Goal: Task Accomplishment & Management: Manage account settings

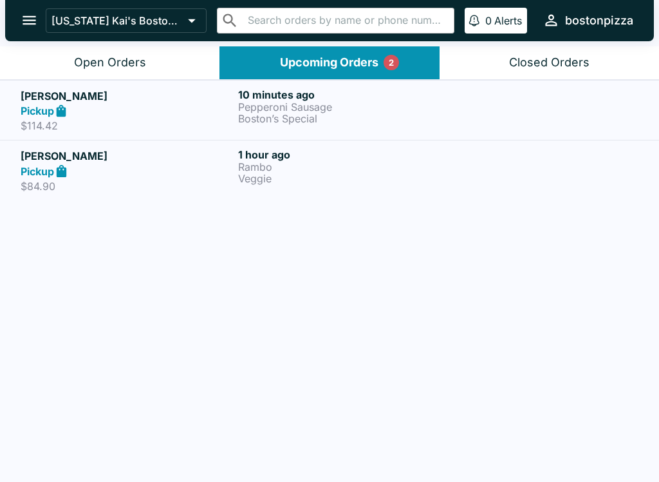
click at [355, 105] on p "Pepperoni Sausage" at bounding box center [344, 107] width 212 height 12
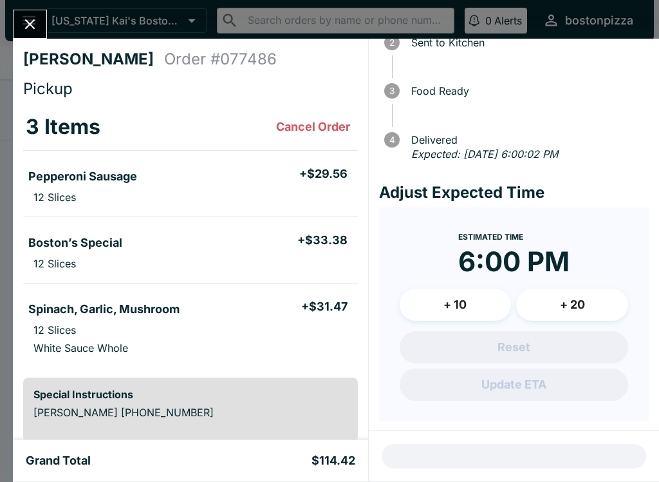
scroll to position [92, 0]
click at [26, 19] on icon "Close" at bounding box center [29, 23] width 17 height 17
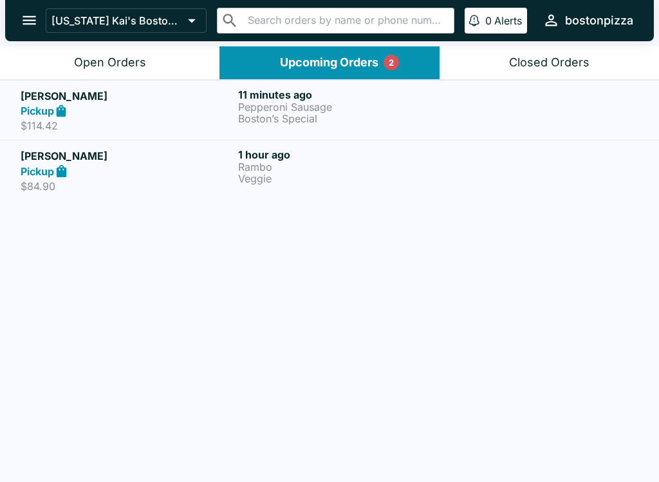
click at [149, 75] on button "Open Orders" at bounding box center [110, 62] width 220 height 33
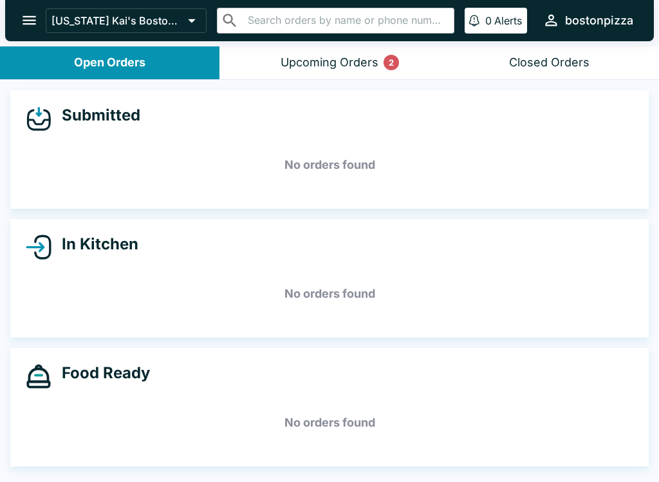
click at [297, 61] on div "Upcoming Orders 2" at bounding box center [330, 62] width 98 height 15
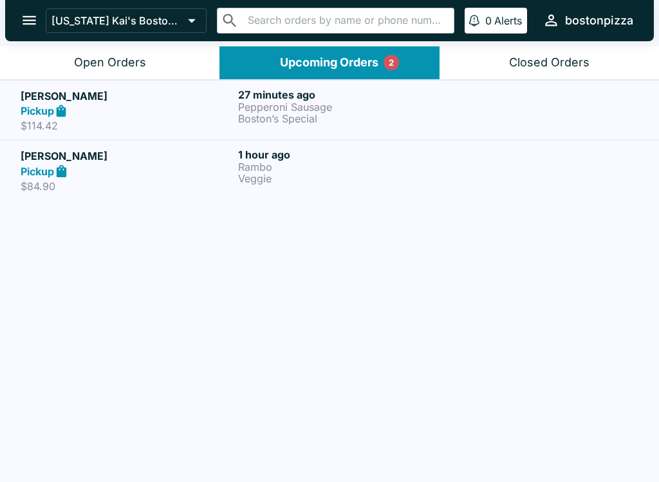
click at [85, 55] on div "Open Orders" at bounding box center [110, 62] width 72 height 15
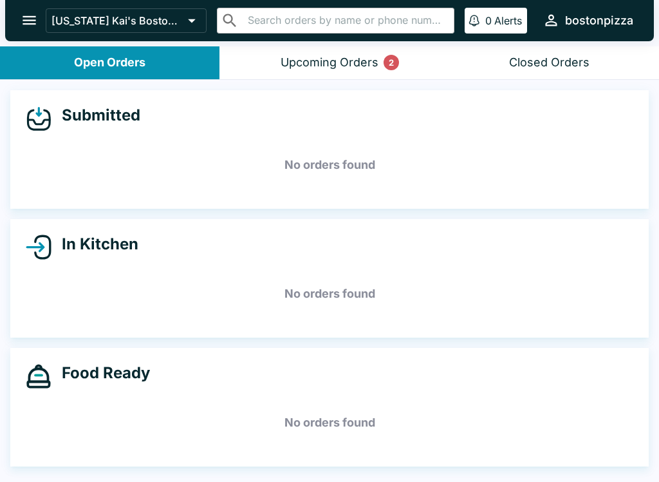
click at [303, 71] on button "Upcoming Orders 2" at bounding box center [330, 62] width 220 height 33
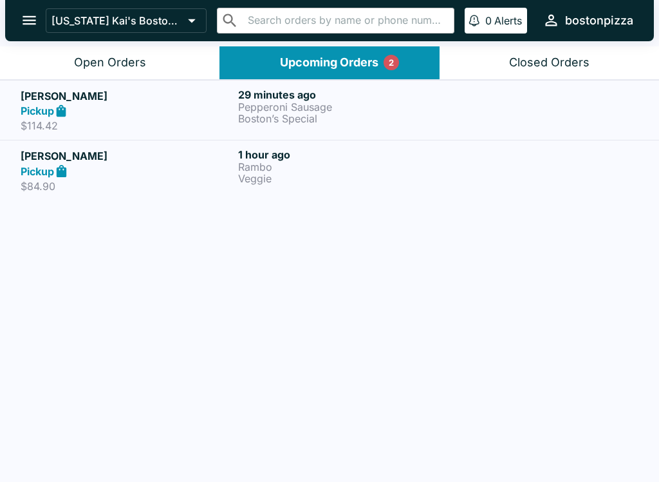
click at [53, 59] on button "Open Orders" at bounding box center [110, 62] width 220 height 33
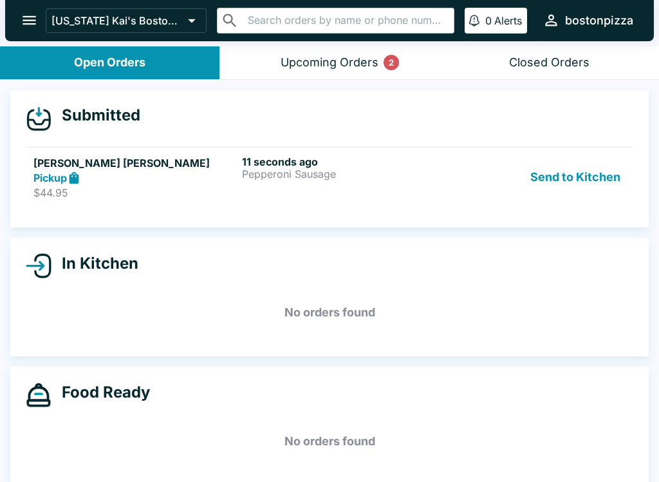
click at [336, 164] on h6 "11 seconds ago" at bounding box center [343, 161] width 203 height 13
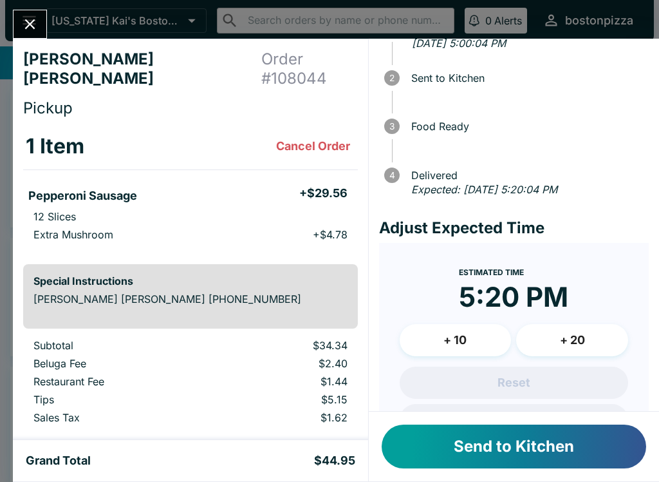
scroll to position [54, 0]
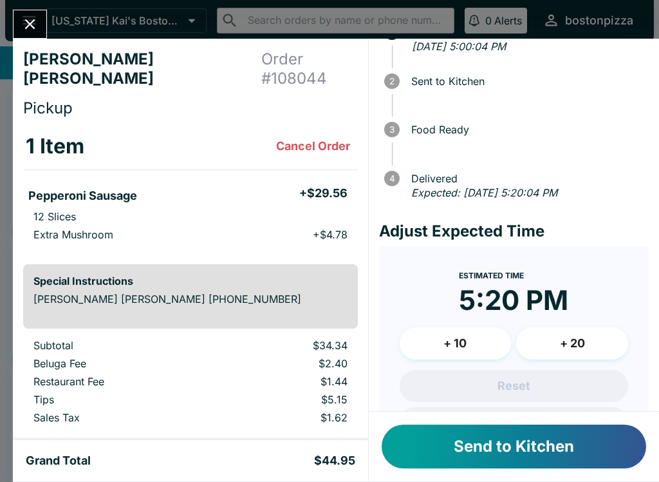
click at [561, 466] on button "Send to Kitchen" at bounding box center [514, 446] width 265 height 44
click at [565, 469] on div "Send to Kitchen" at bounding box center [514, 446] width 290 height 70
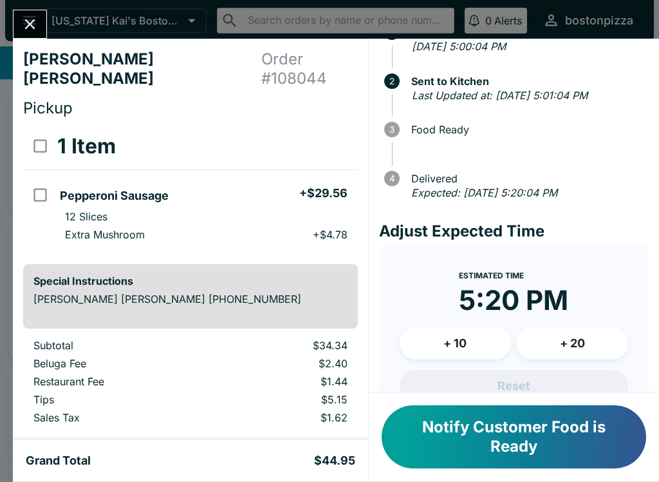
click at [37, 10] on div at bounding box center [30, 24] width 34 height 29
click at [35, 30] on icon "Close" at bounding box center [29, 23] width 17 height 17
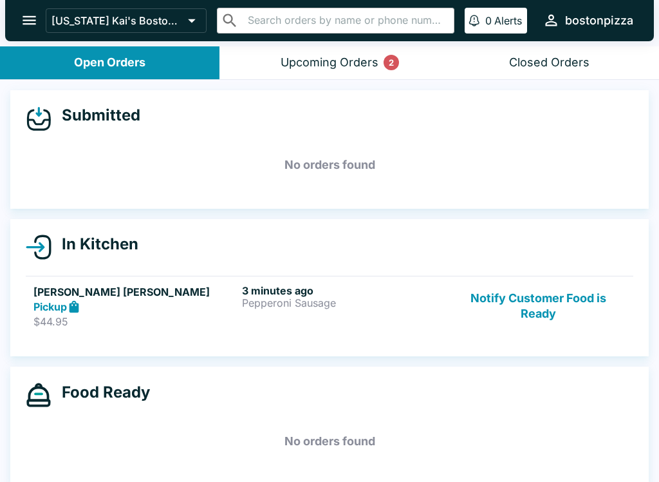
click at [516, 300] on button "Notify Customer Food is Ready" at bounding box center [538, 306] width 175 height 44
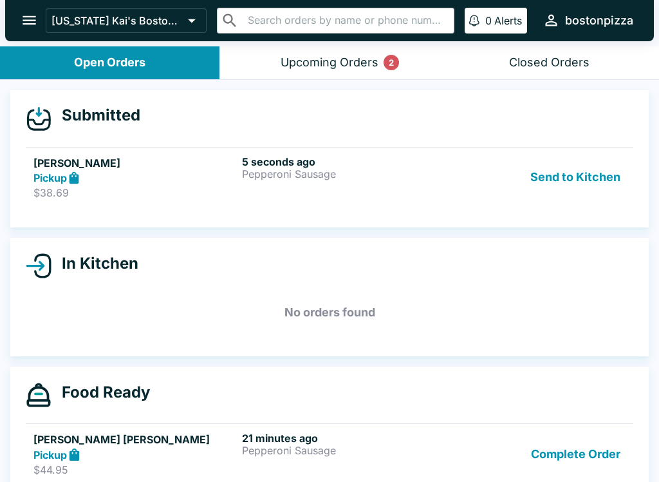
click at [324, 164] on h6 "5 seconds ago" at bounding box center [343, 161] width 203 height 13
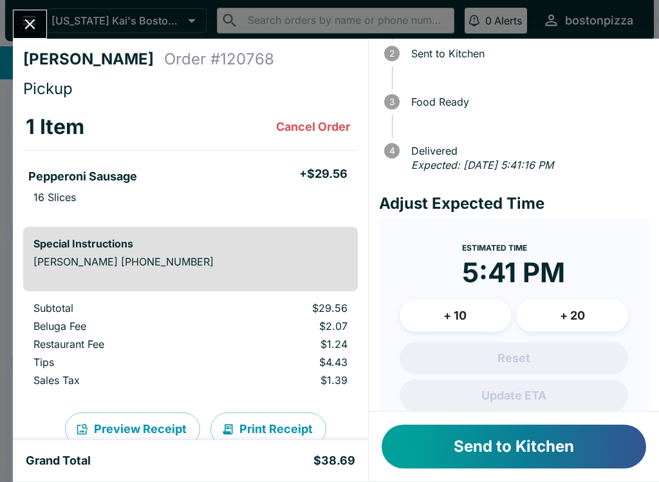
scroll to position [79, 0]
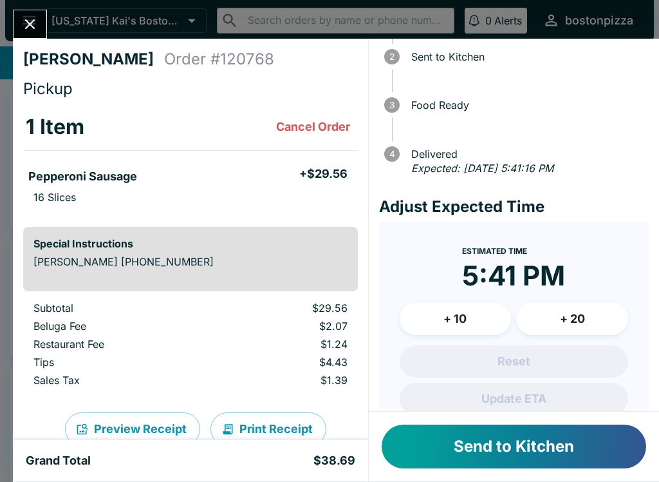
click at [465, 312] on button "+ 10" at bounding box center [456, 319] width 112 height 32
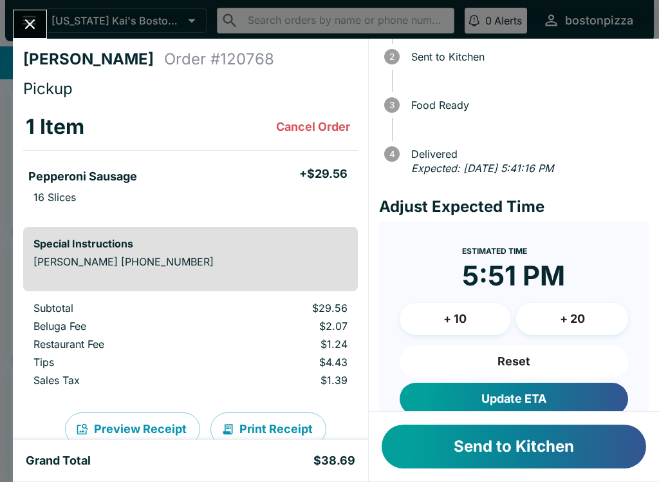
click at [457, 319] on button "+ 10" at bounding box center [456, 319] width 112 height 32
click at [456, 319] on button "+ 10" at bounding box center [456, 319] width 112 height 32
click at [453, 314] on button "+ 10" at bounding box center [456, 319] width 112 height 32
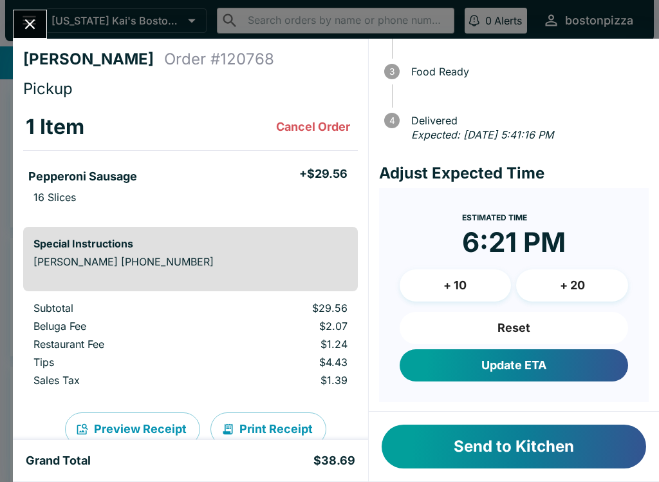
scroll to position [111, 0]
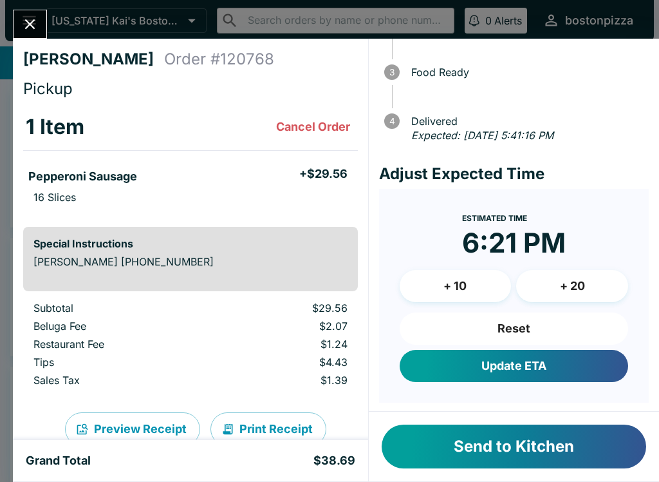
click at [507, 325] on button "Reset" at bounding box center [514, 328] width 229 height 32
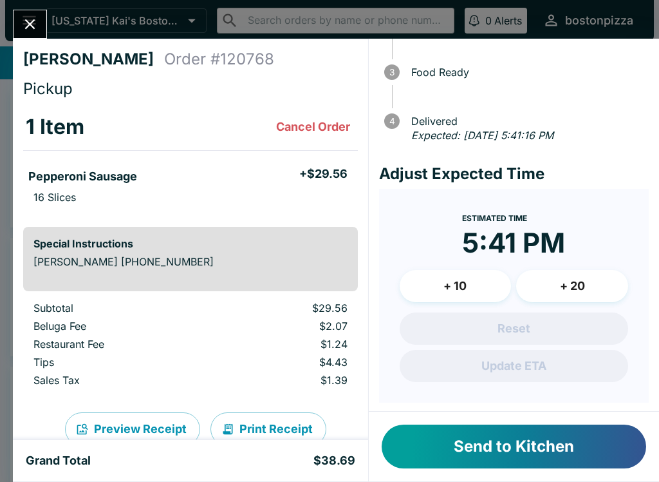
click at [457, 281] on button "+ 10" at bounding box center [456, 286] width 112 height 32
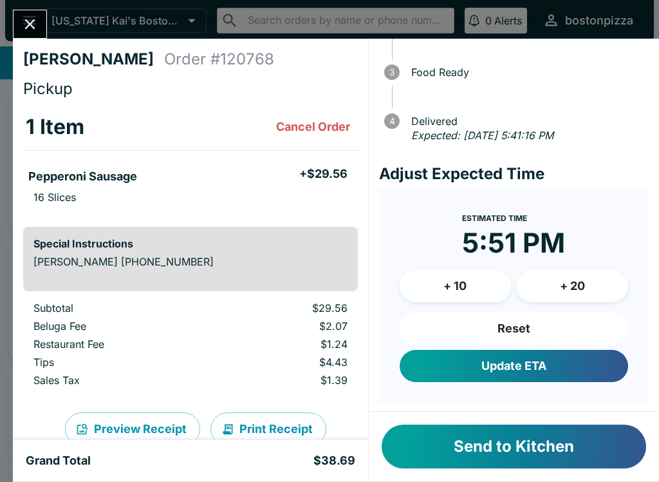
click at [456, 281] on button "+ 10" at bounding box center [456, 286] width 112 height 32
click at [487, 368] on button "Update ETA" at bounding box center [514, 366] width 229 height 32
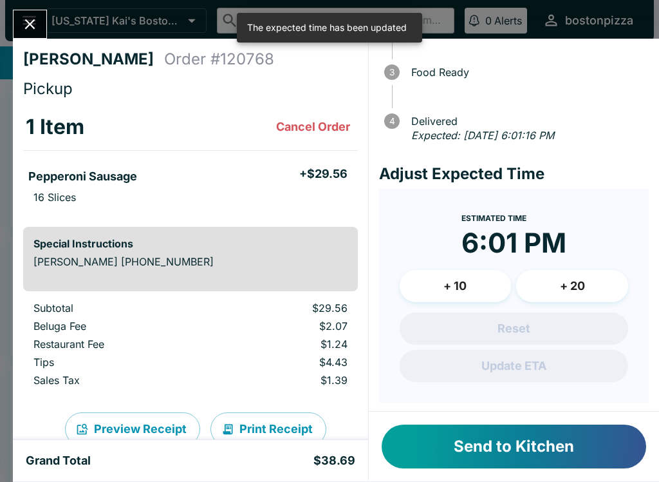
click at [466, 446] on button "Send to Kitchen" at bounding box center [514, 446] width 265 height 44
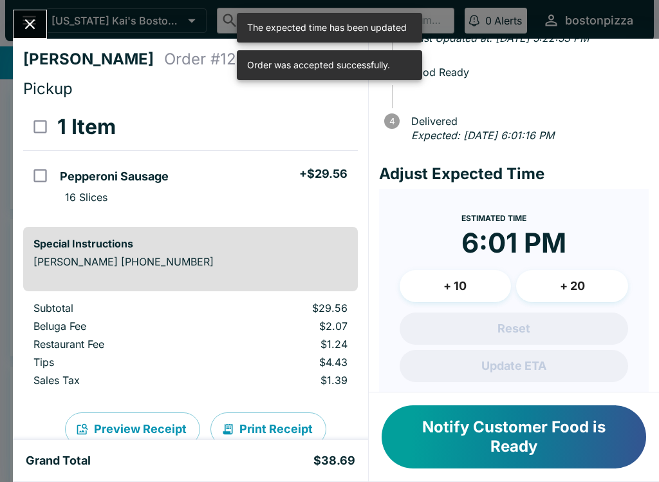
click at [21, 25] on button "Close" at bounding box center [30, 24] width 33 height 28
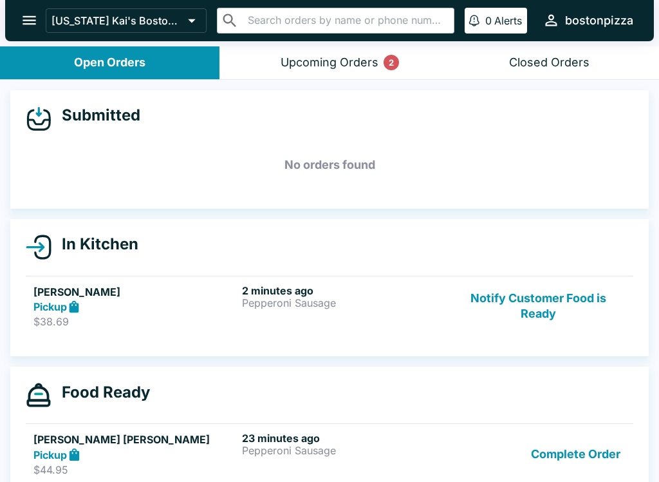
click at [160, 294] on h5 "[PERSON_NAME]" at bounding box center [134, 291] width 203 height 15
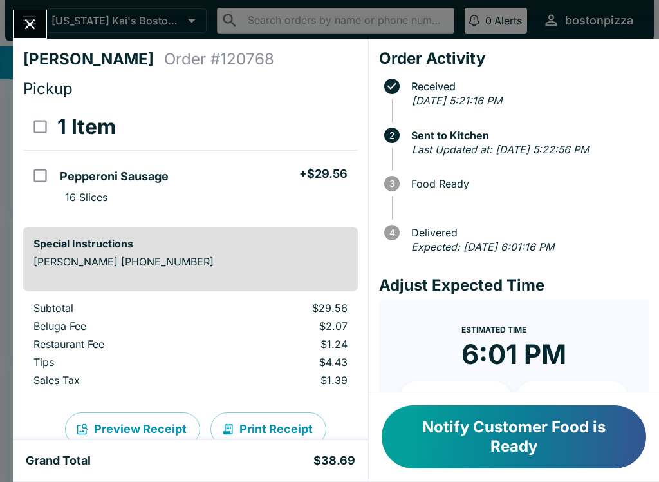
click at [28, 23] on icon "Close" at bounding box center [30, 24] width 10 height 10
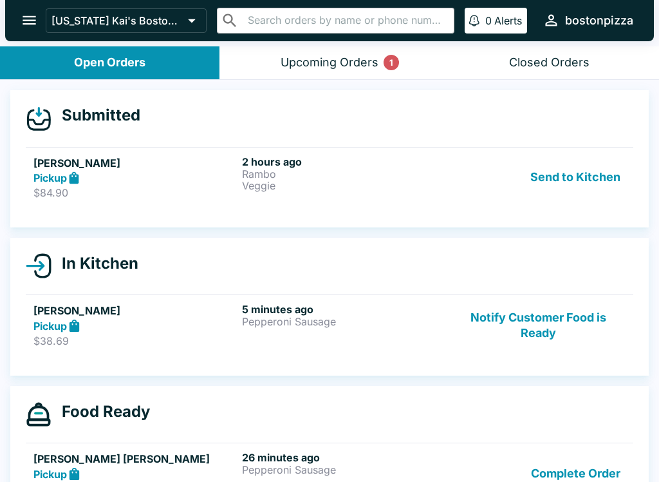
click at [561, 162] on button "Send to Kitchen" at bounding box center [575, 177] width 100 height 44
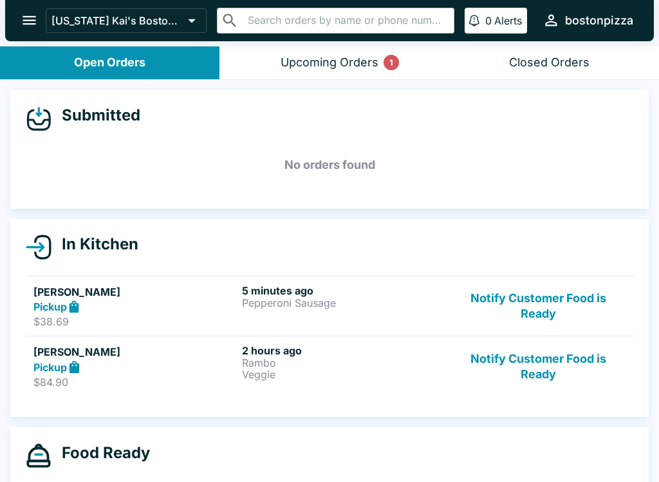
click at [562, 352] on button "Notify Customer Food is Ready" at bounding box center [538, 366] width 175 height 44
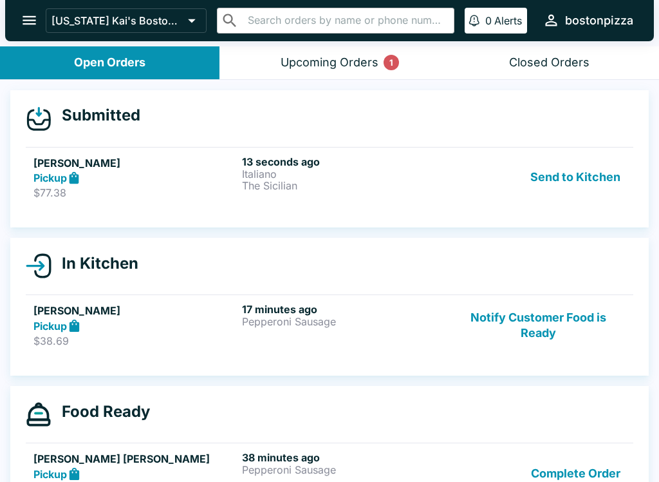
click at [292, 185] on p "The Sicilian" at bounding box center [343, 186] width 203 height 12
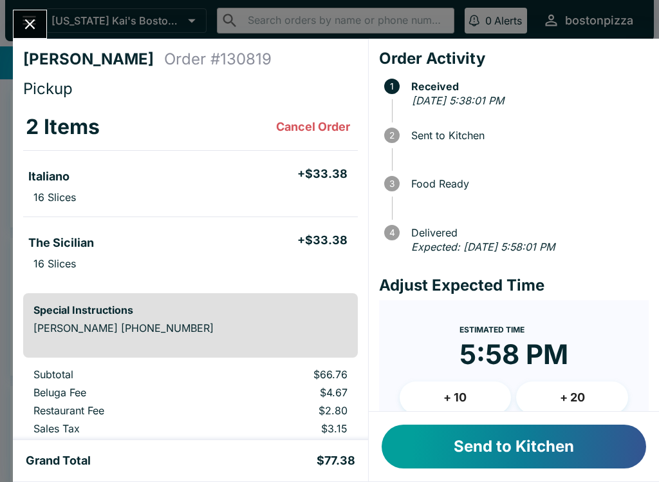
click at [560, 396] on button "+ 20" at bounding box center [572, 397] width 112 height 32
click at [517, 445] on button "Send to Kitchen" at bounding box center [514, 446] width 265 height 44
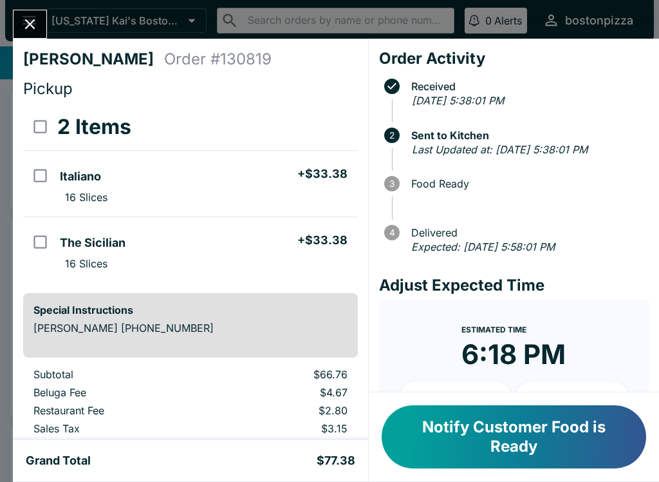
click at [21, 23] on icon "Close" at bounding box center [29, 23] width 17 height 17
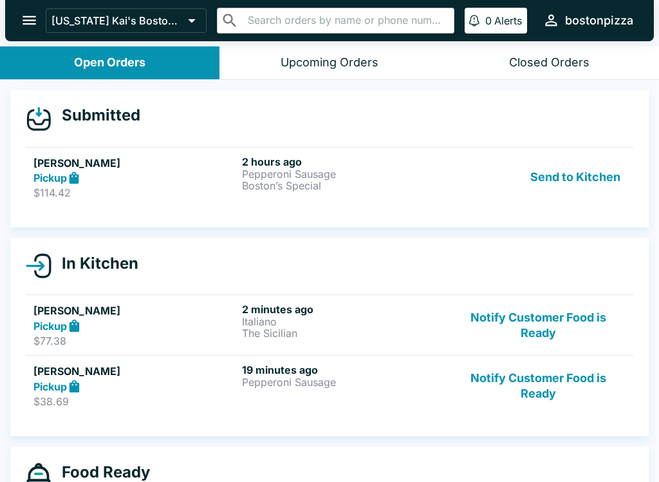
click at [239, 167] on div "[PERSON_NAME] Pickup $114.42 2 hours ago Pepperoni Sausage Boston’s Special Sen…" at bounding box center [329, 177] width 592 height 44
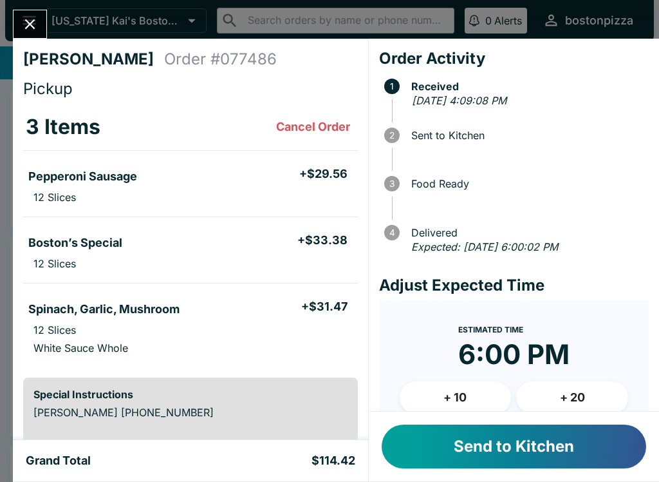
click at [28, 26] on icon "Close" at bounding box center [30, 24] width 10 height 10
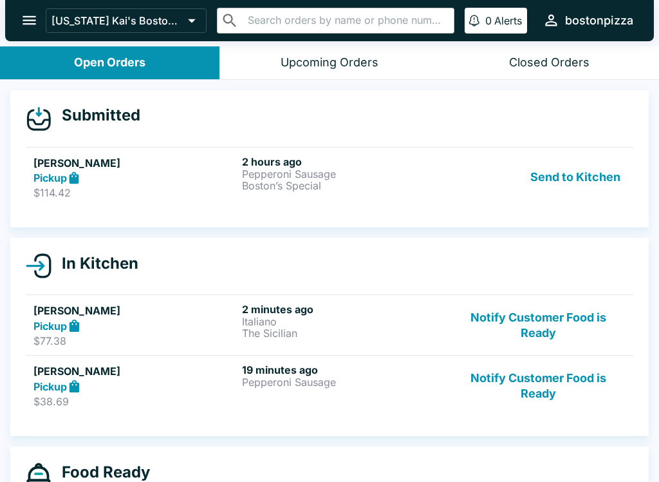
click at [300, 203] on link "[PERSON_NAME] Pickup $114.42 2 hours ago Pepperoni Sausage Boston’s Special Sen…" at bounding box center [330, 177] width 608 height 61
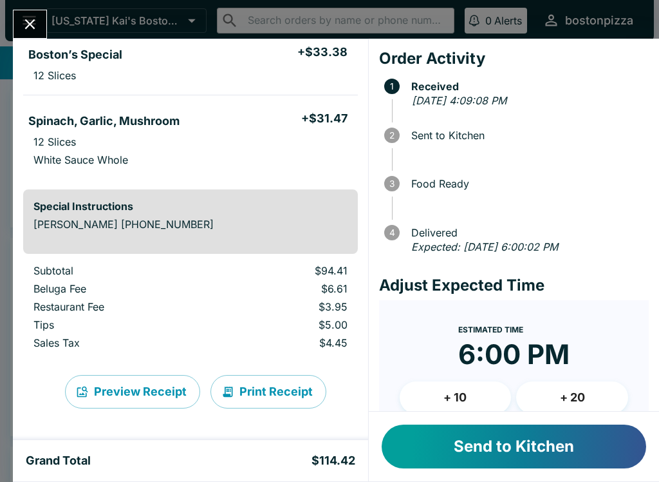
scroll to position [188, 0]
click at [513, 451] on button "Send to Kitchen" at bounding box center [514, 446] width 265 height 44
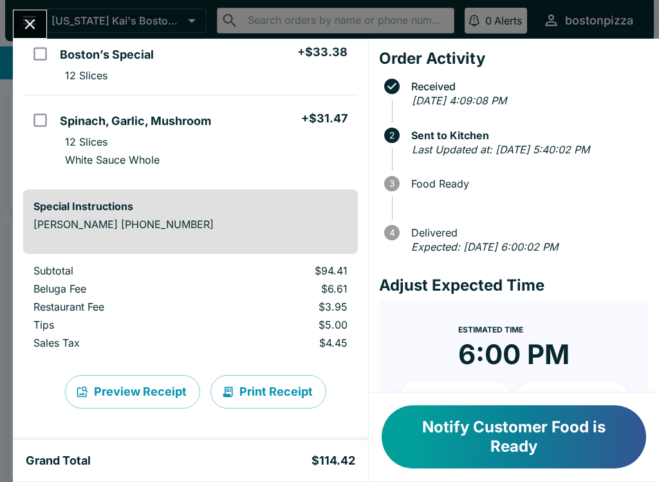
click at [26, 28] on icon "Close" at bounding box center [30, 24] width 10 height 10
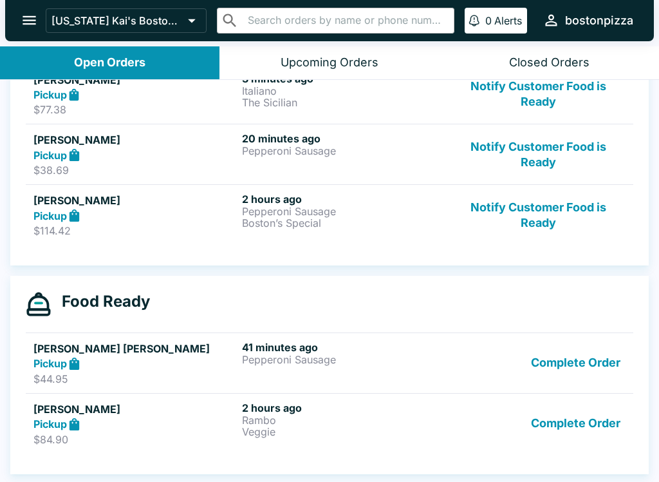
scroll to position [212, 0]
click at [560, 370] on button "Complete Order" at bounding box center [576, 363] width 100 height 44
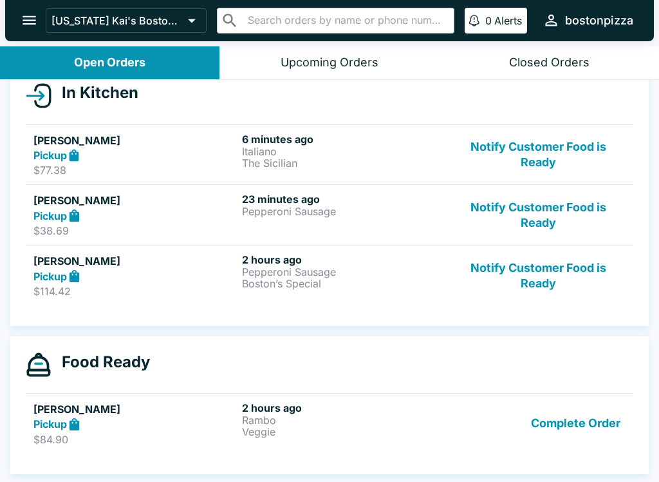
scroll to position [2, 0]
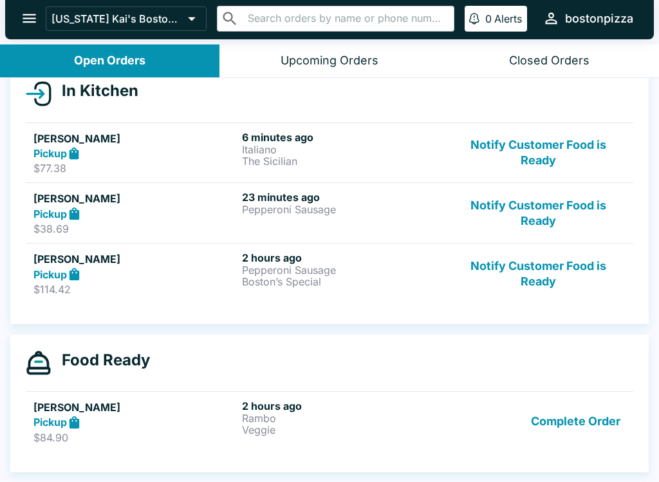
click at [571, 424] on button "Complete Order" at bounding box center [576, 421] width 100 height 44
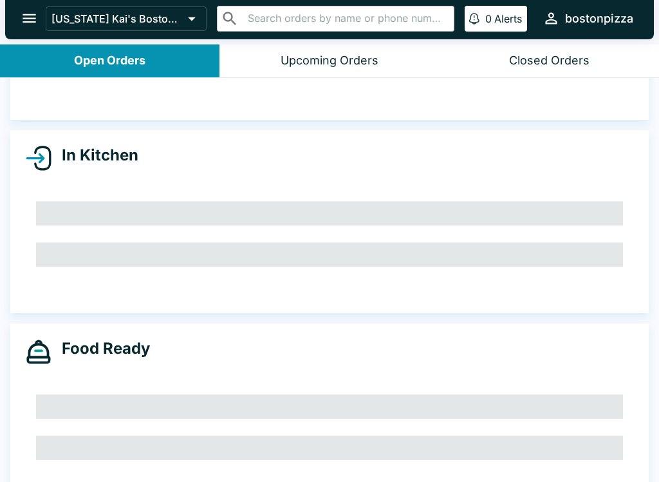
scroll to position [133, 0]
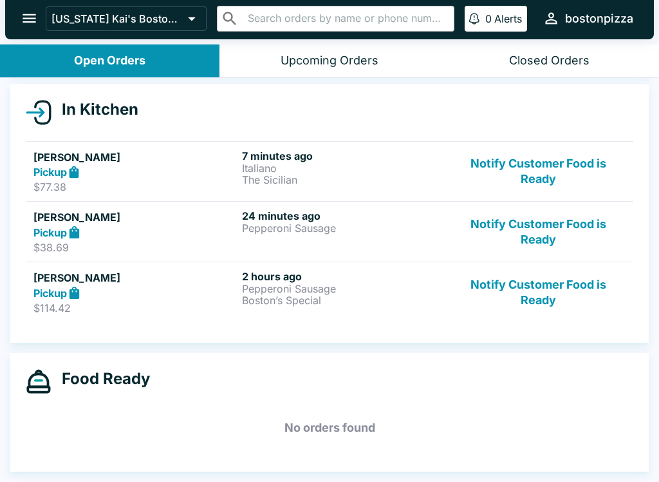
click at [551, 231] on button "Notify Customer Food is Ready" at bounding box center [538, 231] width 175 height 44
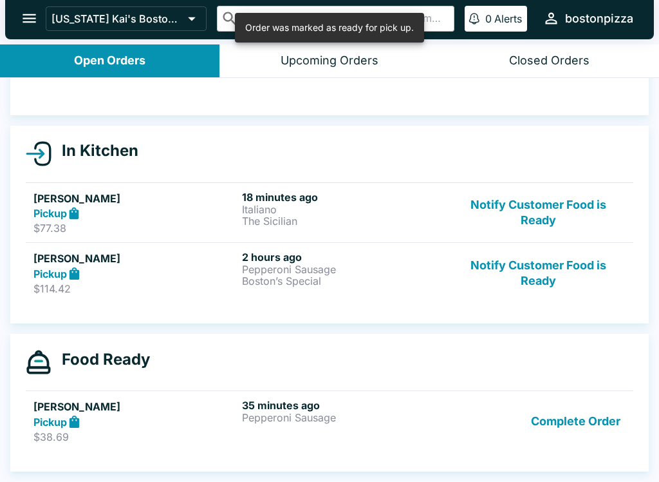
click at [569, 425] on button "Complete Order" at bounding box center [576, 421] width 100 height 44
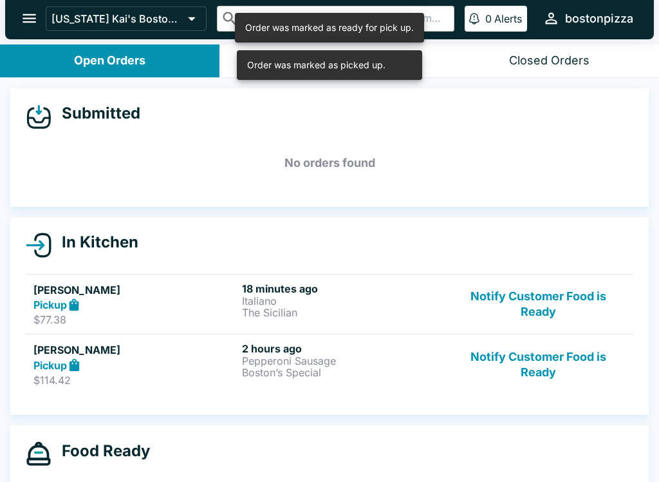
scroll to position [0, 0]
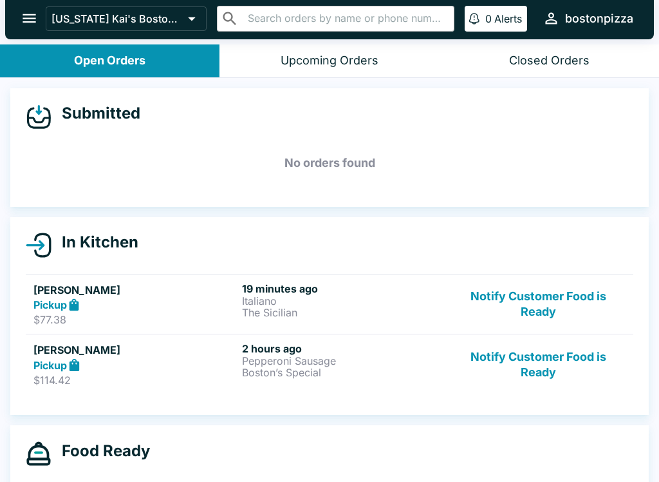
click at [551, 366] on button "Notify Customer Food is Ready" at bounding box center [538, 364] width 175 height 44
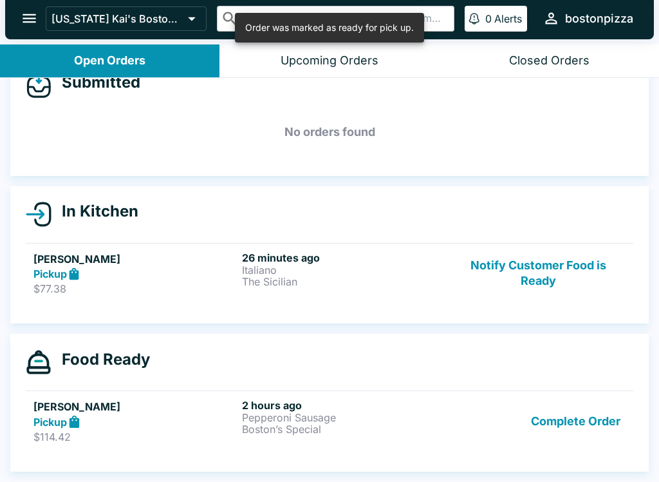
scroll to position [31, 0]
click at [336, 419] on p "Pepperoni Sausage" at bounding box center [343, 417] width 203 height 12
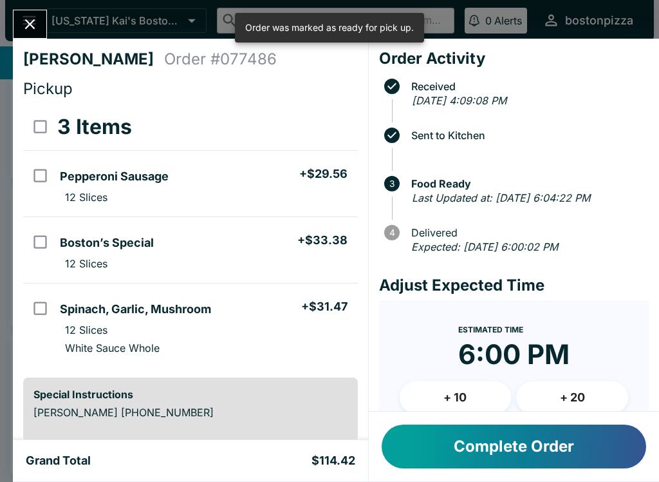
click at [33, 28] on icon "Close" at bounding box center [30, 24] width 10 height 10
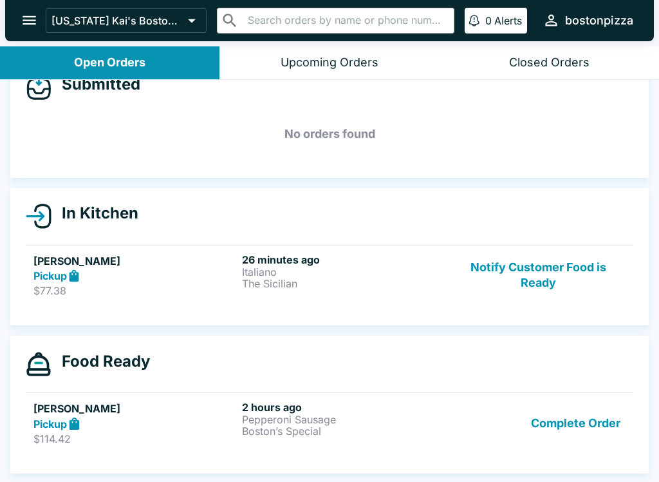
click at [595, 422] on button "Complete Order" at bounding box center [576, 423] width 100 height 44
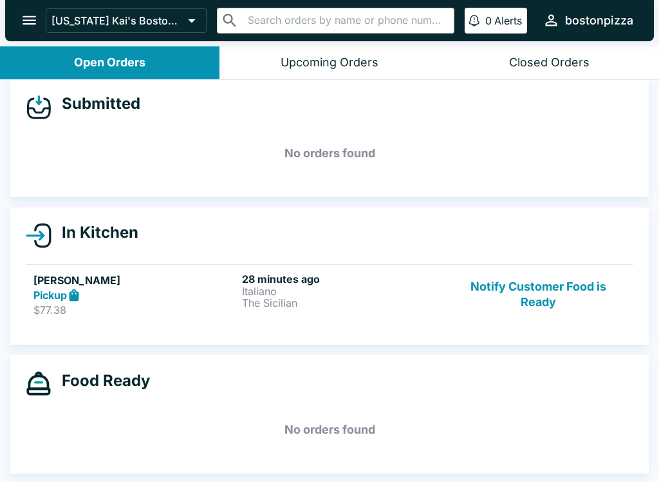
scroll to position [12, 0]
click at [544, 289] on button "Notify Customer Food is Ready" at bounding box center [538, 294] width 175 height 44
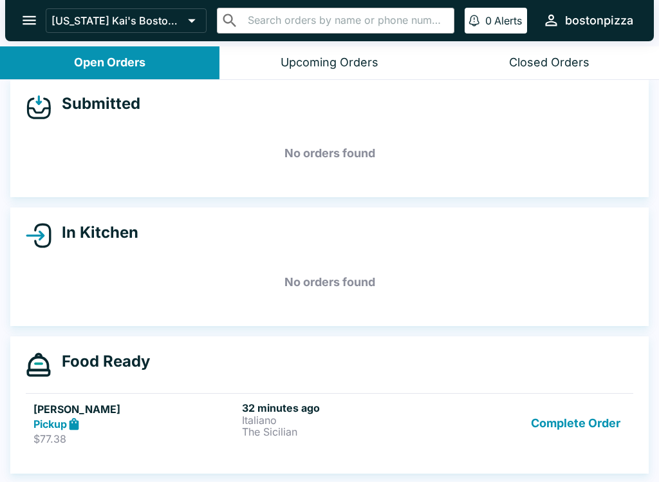
click at [579, 421] on button "Complete Order" at bounding box center [576, 423] width 100 height 44
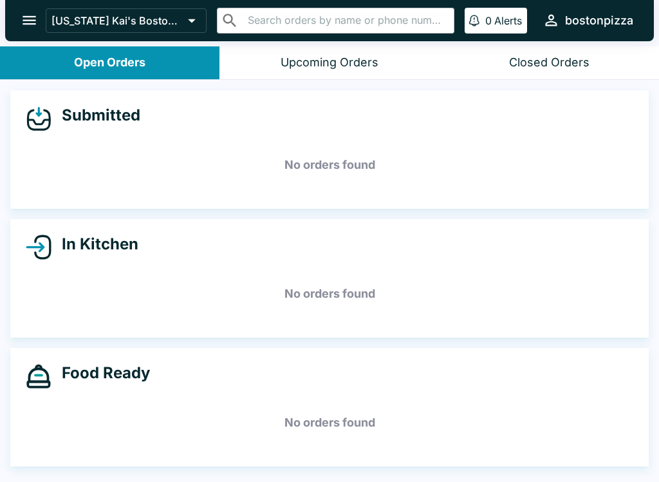
scroll to position [0, 0]
click at [24, 24] on icon "open drawer" at bounding box center [30, 20] width 14 height 9
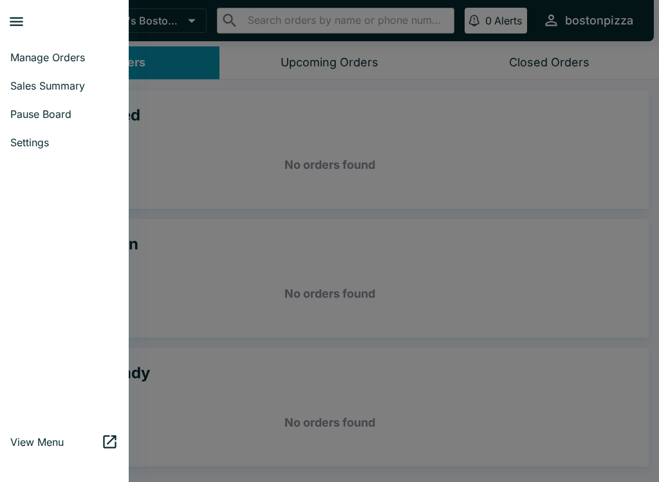
click at [32, 62] on span "Manage Orders" at bounding box center [64, 57] width 108 height 13
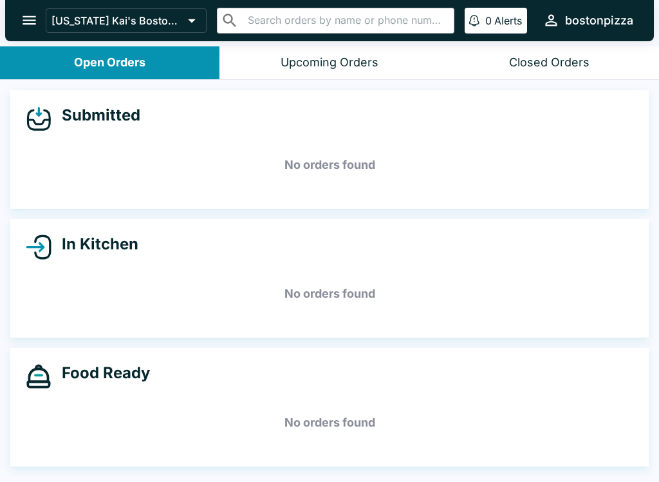
click at [17, 10] on button "open drawer" at bounding box center [29, 20] width 33 height 33
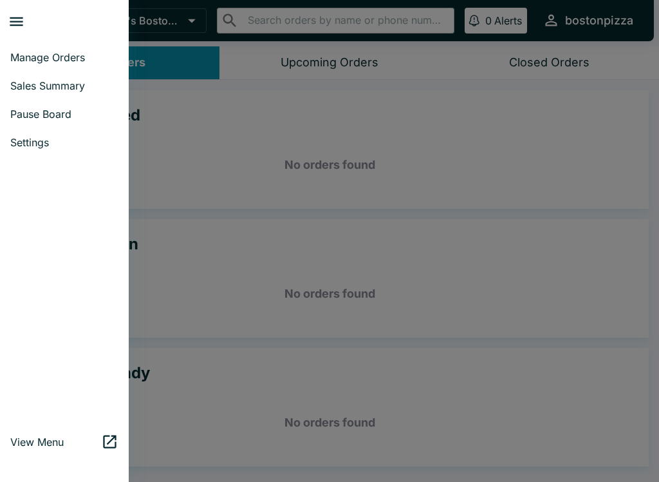
click at [29, 88] on span "Sales Summary" at bounding box center [64, 85] width 108 height 13
select select "03:00"
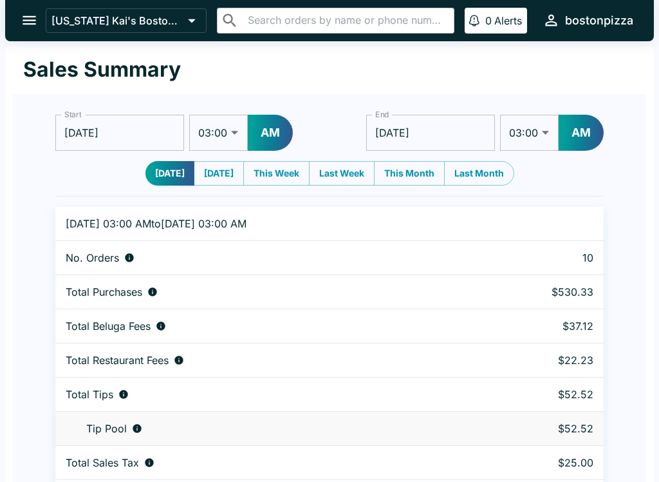
click at [31, 11] on button "open drawer" at bounding box center [29, 20] width 33 height 33
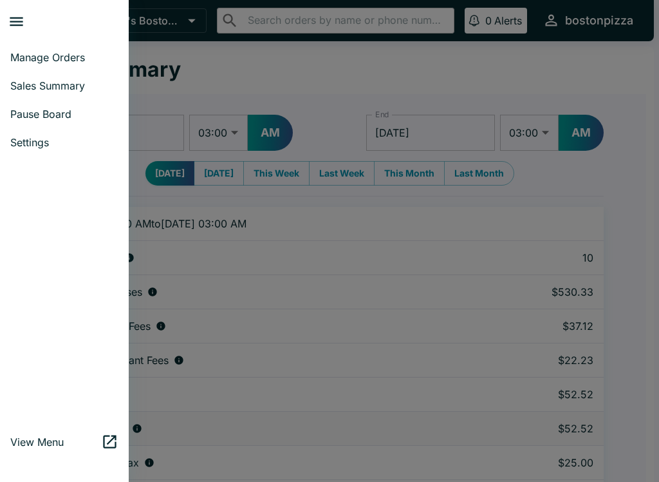
click at [95, 58] on span "Manage Orders" at bounding box center [64, 57] width 108 height 13
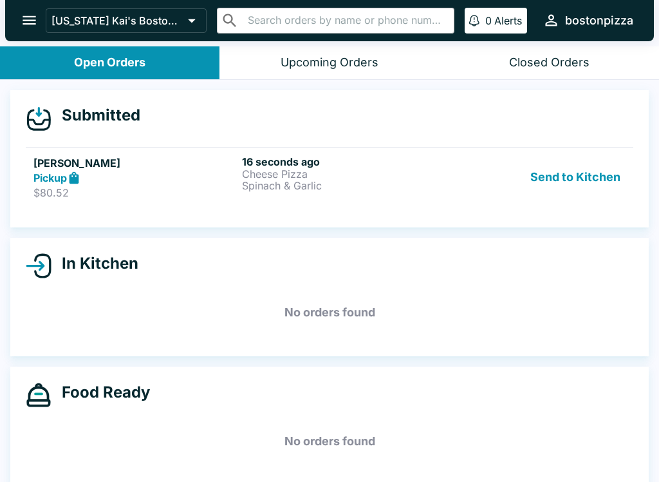
click at [276, 159] on h6 "16 seconds ago" at bounding box center [343, 161] width 203 height 13
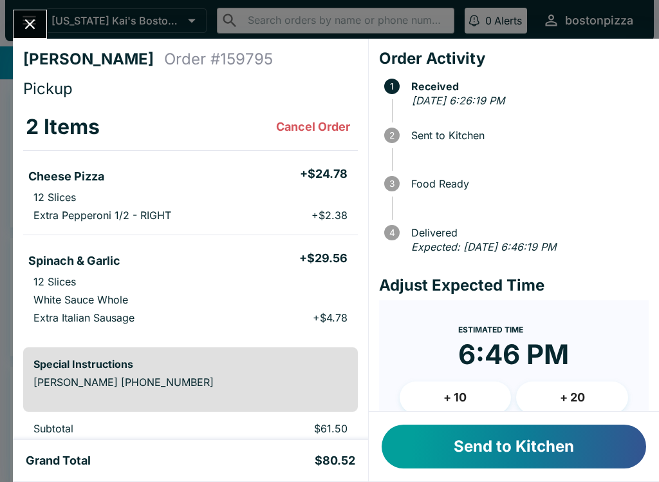
click at [552, 445] on button "Send to Kitchen" at bounding box center [514, 446] width 265 height 44
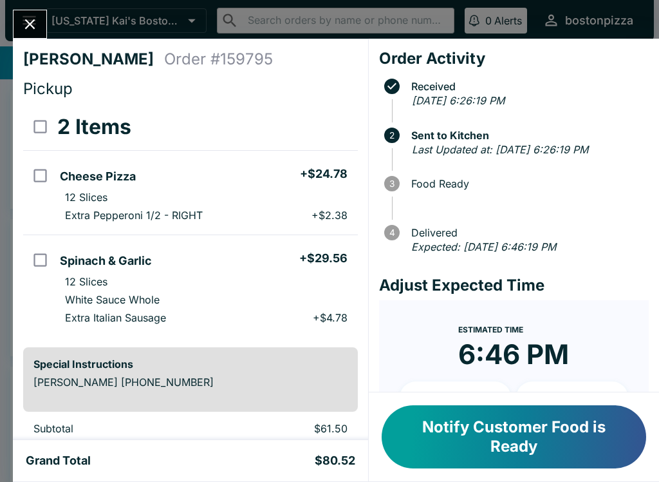
click at [32, 19] on icon "Close" at bounding box center [29, 23] width 17 height 17
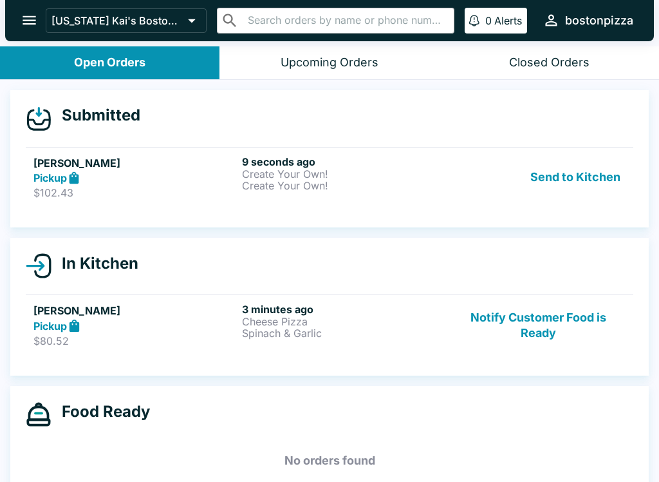
click at [195, 165] on h5 "[PERSON_NAME]" at bounding box center [134, 162] width 203 height 15
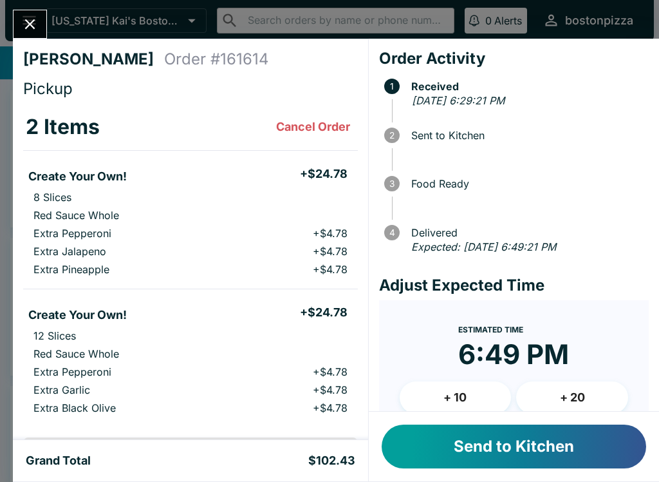
click at [468, 393] on button "+ 10" at bounding box center [456, 397] width 112 height 32
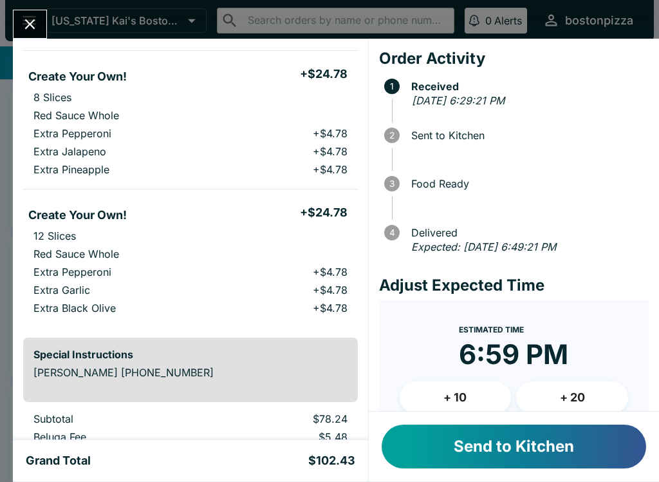
scroll to position [97, 0]
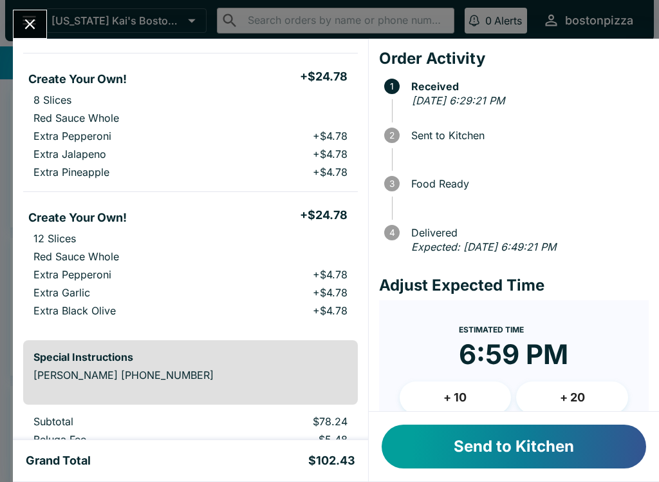
click at [499, 462] on button "Send to Kitchen" at bounding box center [514, 446] width 265 height 44
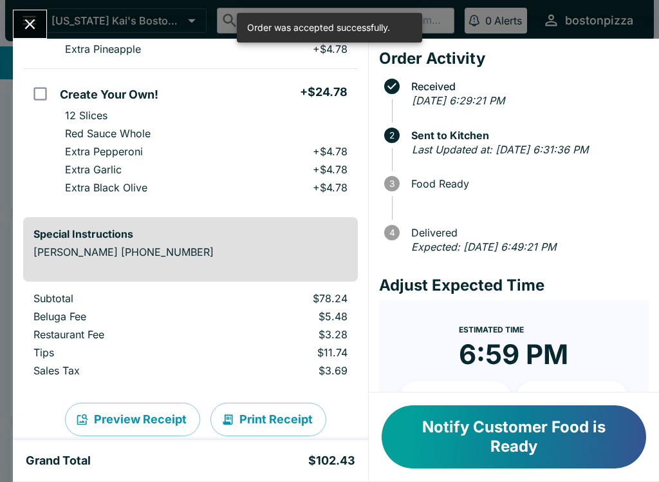
scroll to position [221, 0]
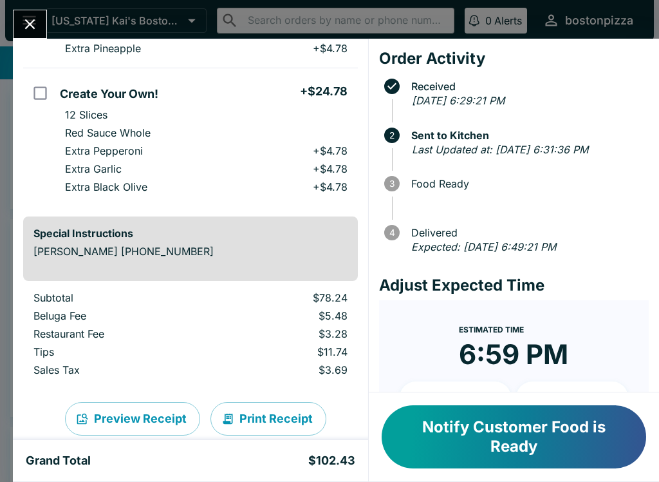
click at [28, 15] on icon "Close" at bounding box center [29, 23] width 17 height 17
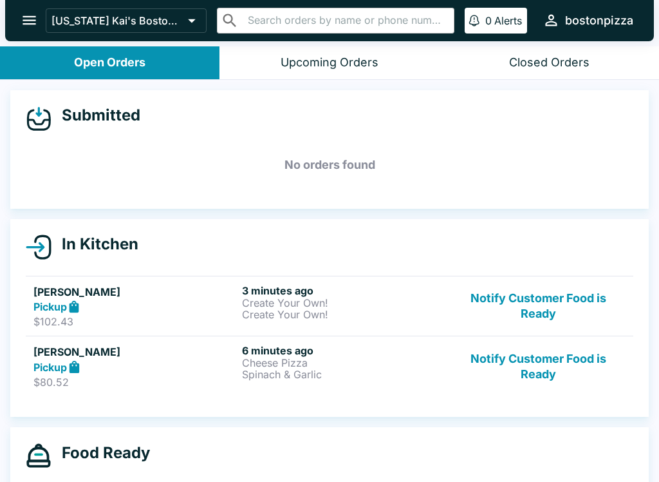
click at [283, 314] on p "Create Your Own!" at bounding box center [343, 314] width 203 height 12
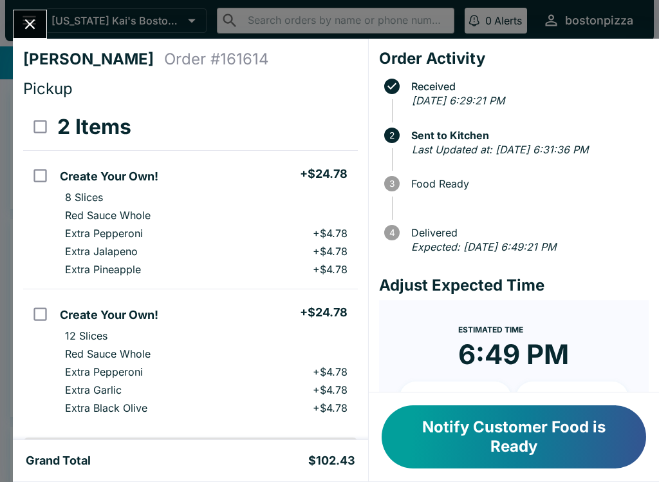
click at [30, 27] on icon "Close" at bounding box center [29, 23] width 17 height 17
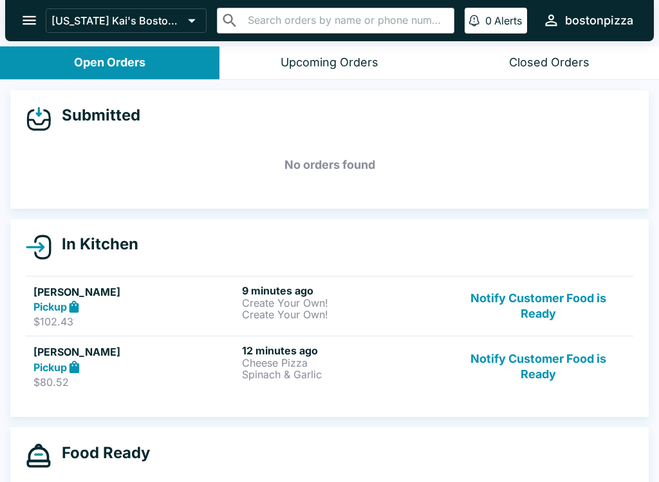
click at [341, 355] on h6 "12 minutes ago" at bounding box center [343, 350] width 203 height 13
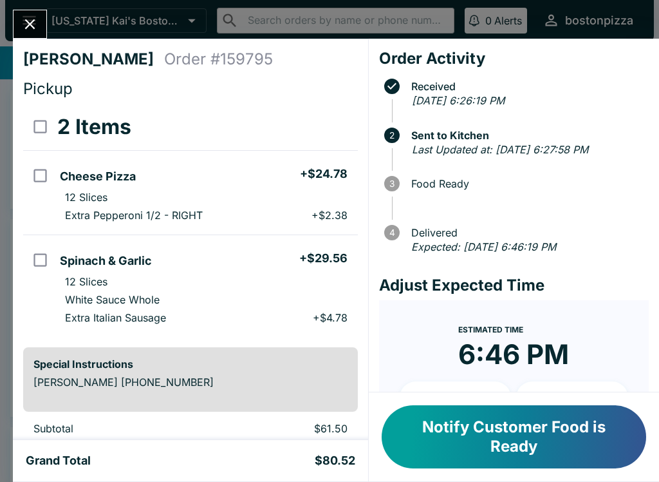
click at [486, 437] on button "Notify Customer Food is Ready" at bounding box center [514, 436] width 265 height 63
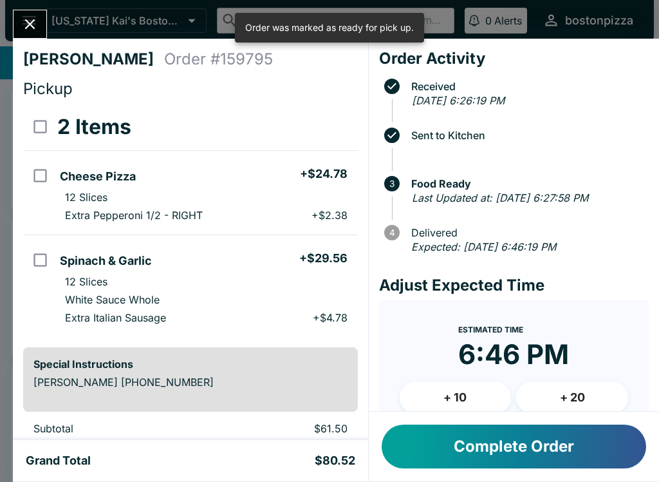
click at [30, 24] on icon "Close" at bounding box center [30, 24] width 10 height 10
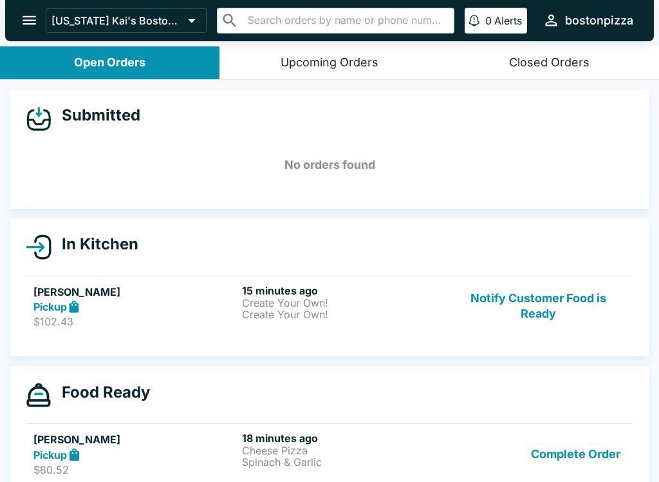
click at [540, 301] on button "Notify Customer Food is Ready" at bounding box center [538, 306] width 175 height 44
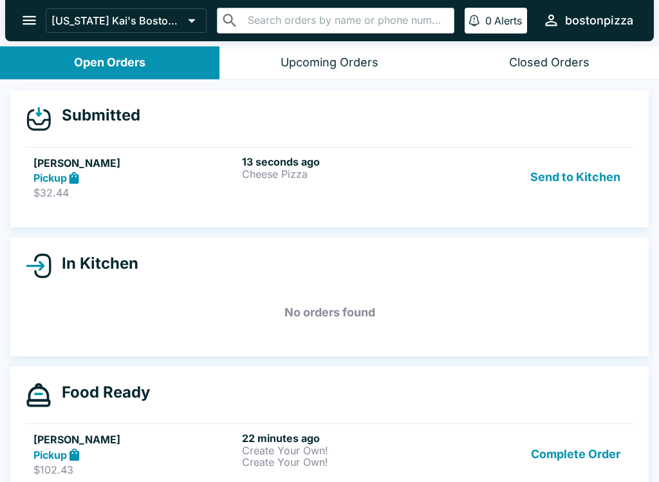
click at [245, 181] on div "13 seconds ago Cheese Pizza" at bounding box center [343, 177] width 203 height 44
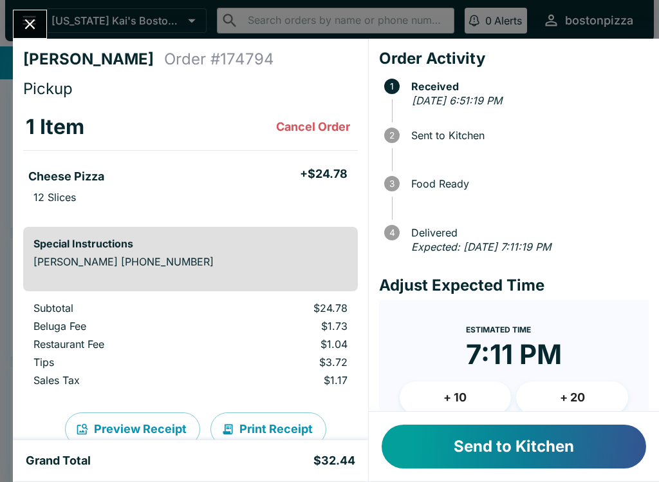
click at [515, 461] on button "Send to Kitchen" at bounding box center [514, 446] width 265 height 44
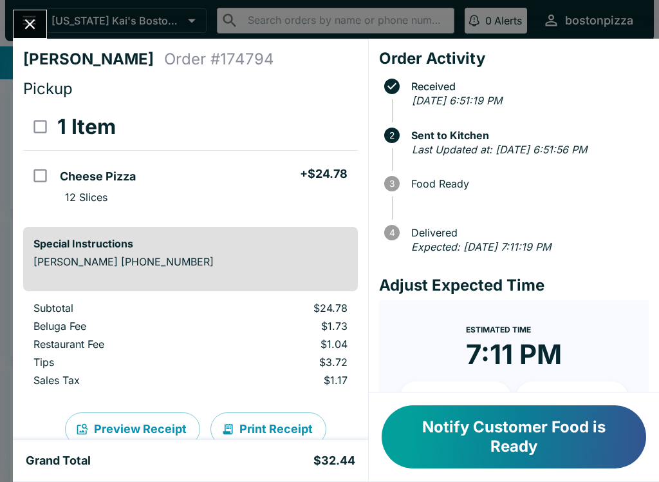
click at [30, 18] on icon "Close" at bounding box center [29, 23] width 17 height 17
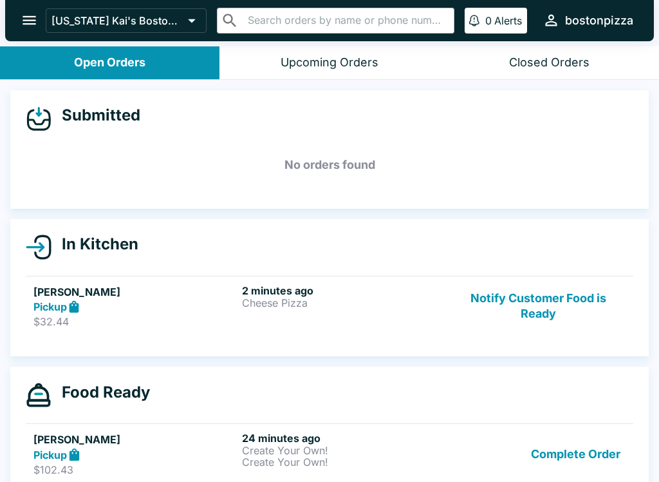
click at [304, 73] on button "Upcoming Orders" at bounding box center [330, 62] width 220 height 33
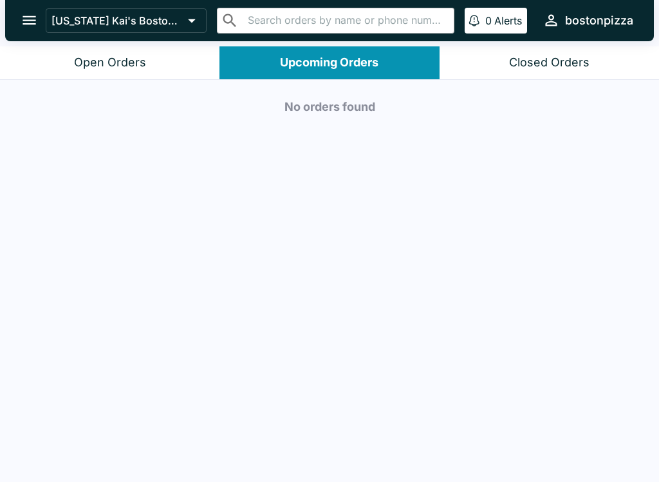
click at [144, 52] on button "Open Orders" at bounding box center [110, 62] width 220 height 33
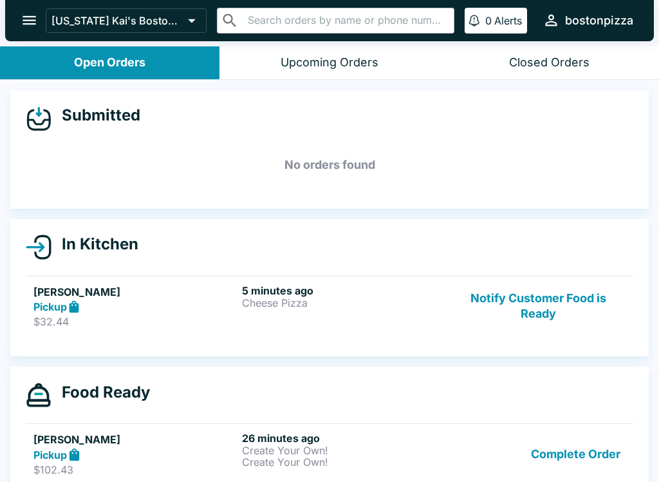
click at [585, 460] on button "Complete Order" at bounding box center [576, 453] width 100 height 44
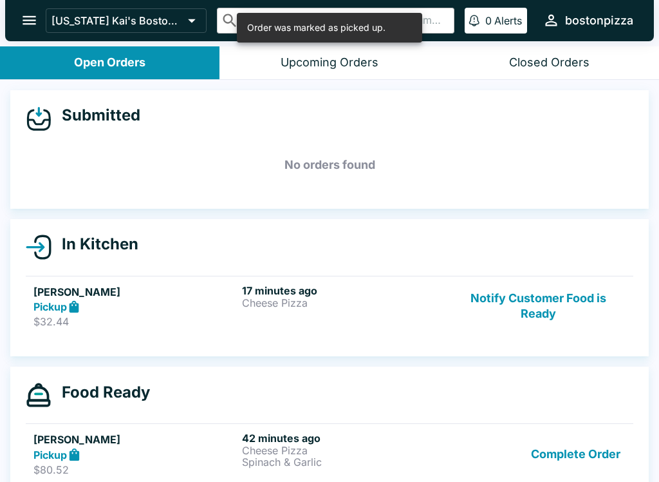
click at [583, 461] on button "Complete Order" at bounding box center [576, 453] width 100 height 44
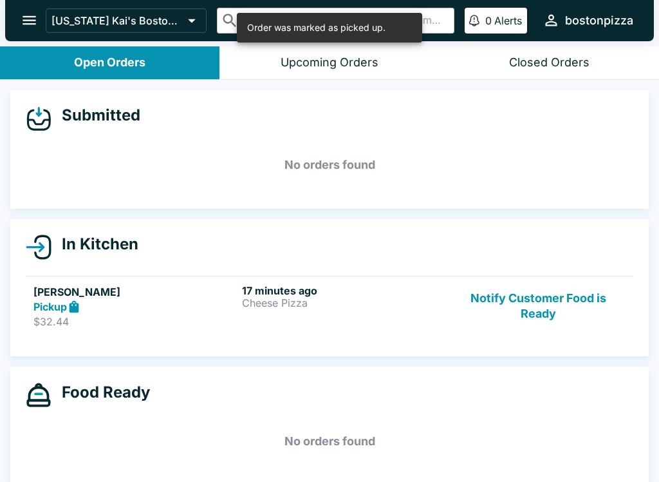
click at [28, 15] on icon "open drawer" at bounding box center [29, 20] width 17 height 17
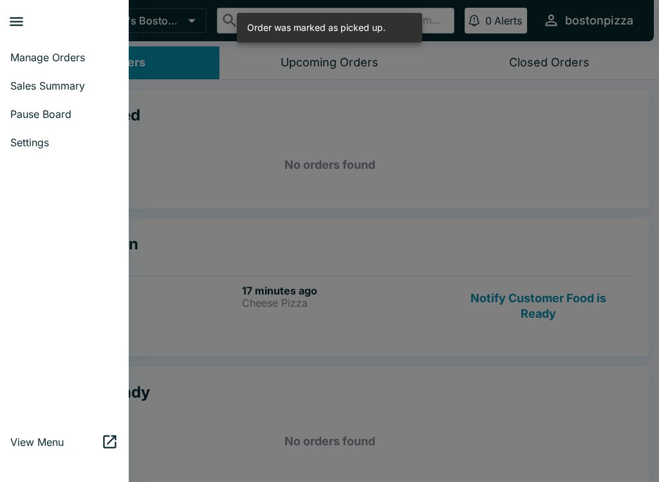
click at [35, 82] on span "Sales Summary" at bounding box center [64, 85] width 108 height 13
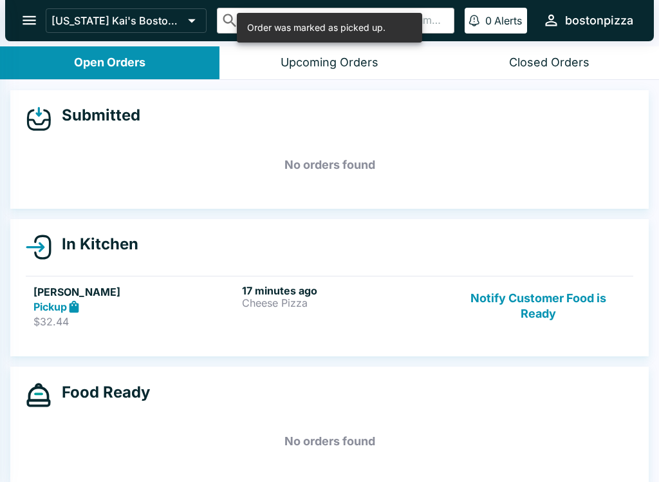
select select "03:00"
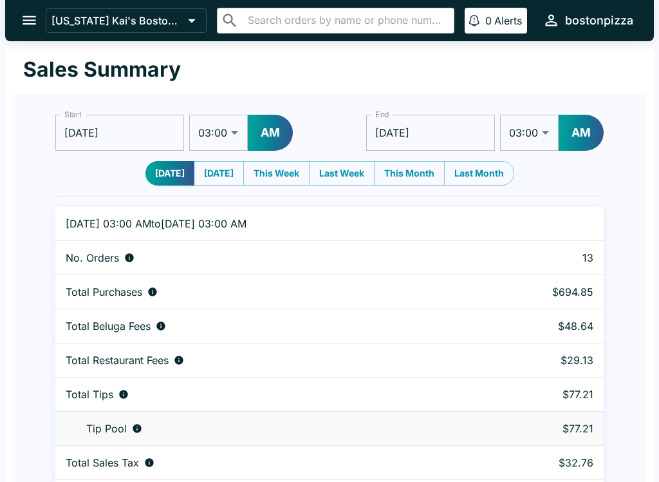
click at [23, 14] on icon "open drawer" at bounding box center [29, 20] width 17 height 17
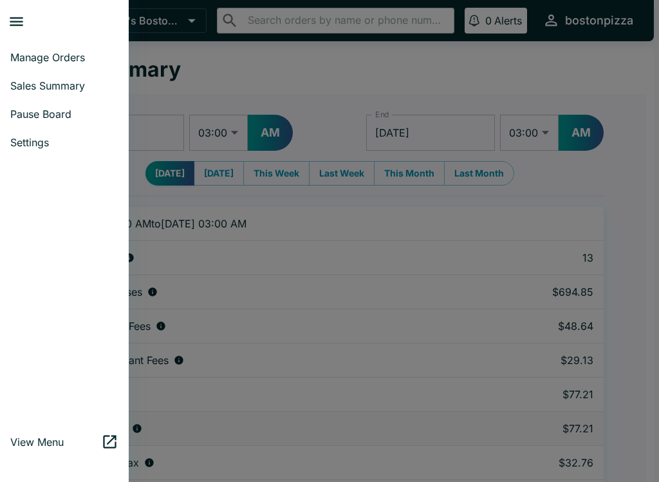
click at [18, 60] on span "Manage Orders" at bounding box center [64, 57] width 108 height 13
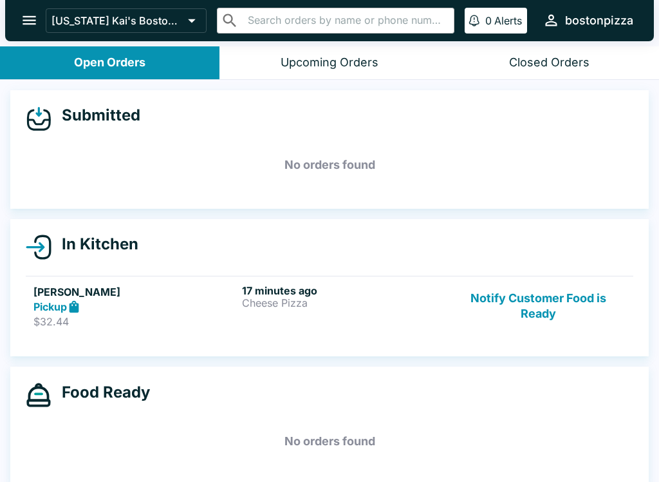
click at [538, 312] on button "Notify Customer Food is Ready" at bounding box center [538, 306] width 175 height 44
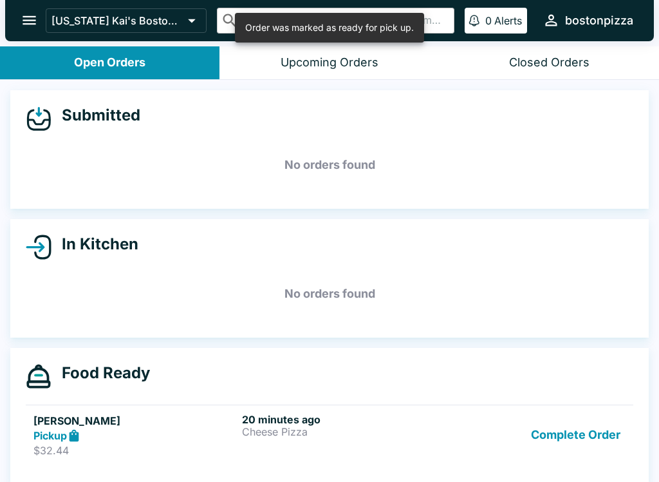
click at [574, 437] on button "Complete Order" at bounding box center [576, 435] width 100 height 44
